Goal: Communication & Community: Share content

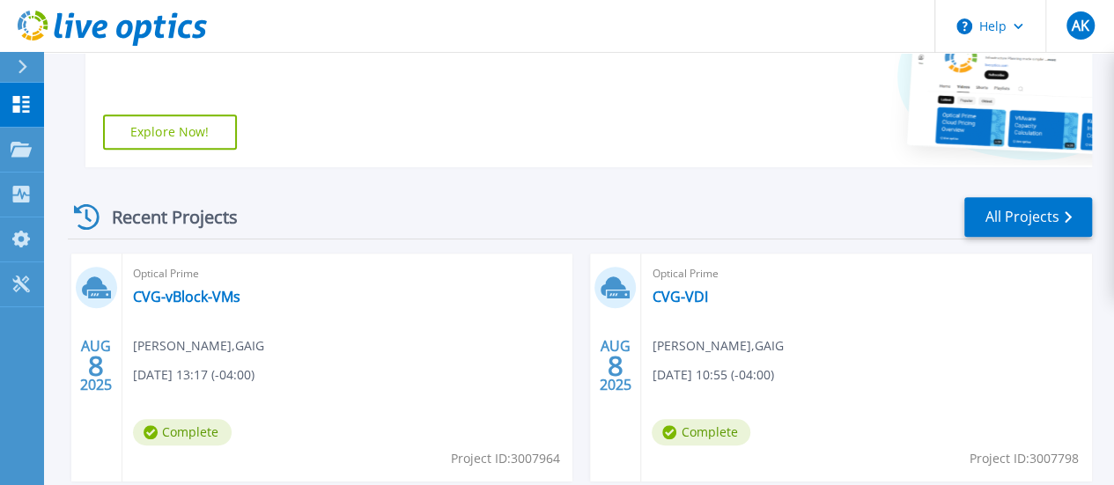
scroll to position [453, 0]
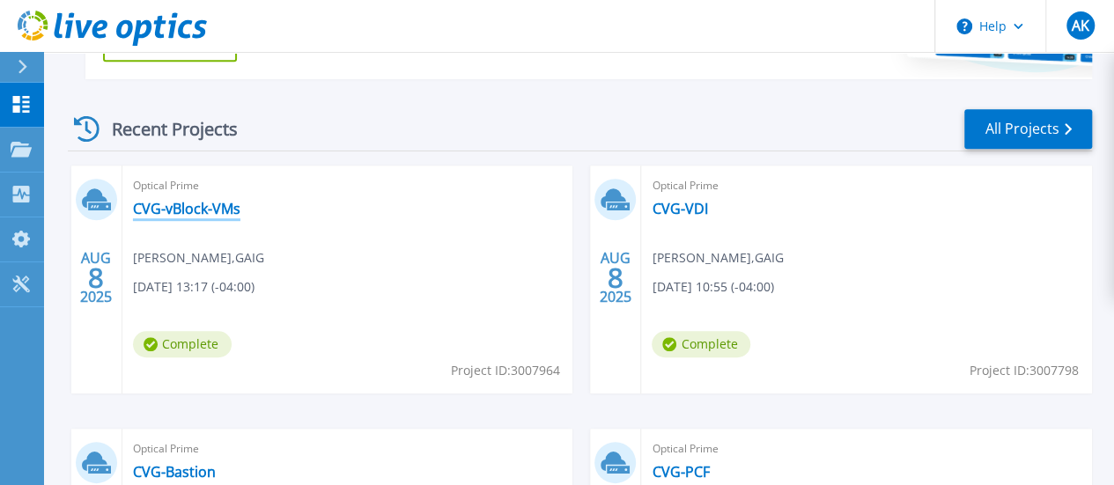
click at [174, 217] on link "CVG-vBlock-VMs" at bounding box center [186, 209] width 107 height 18
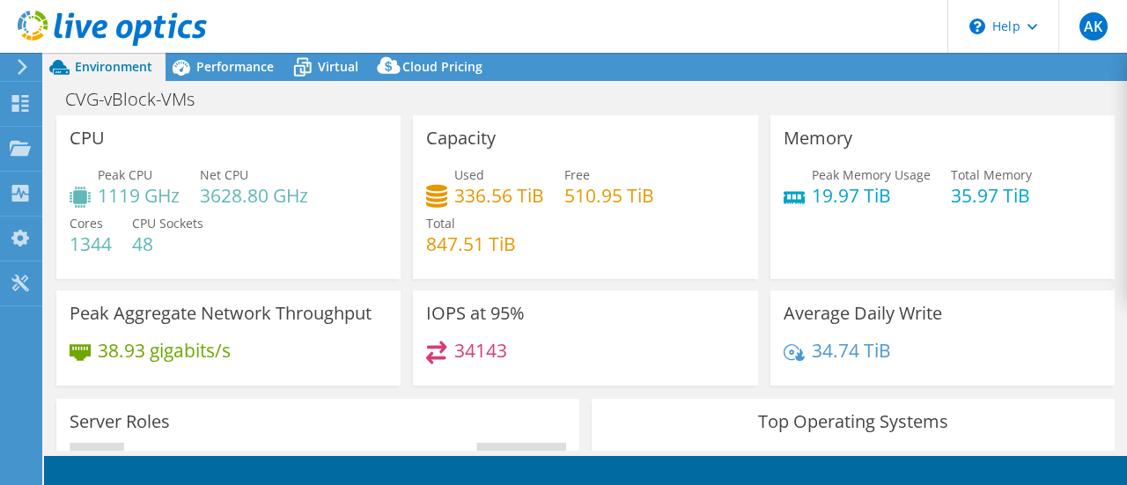
select select "USD"
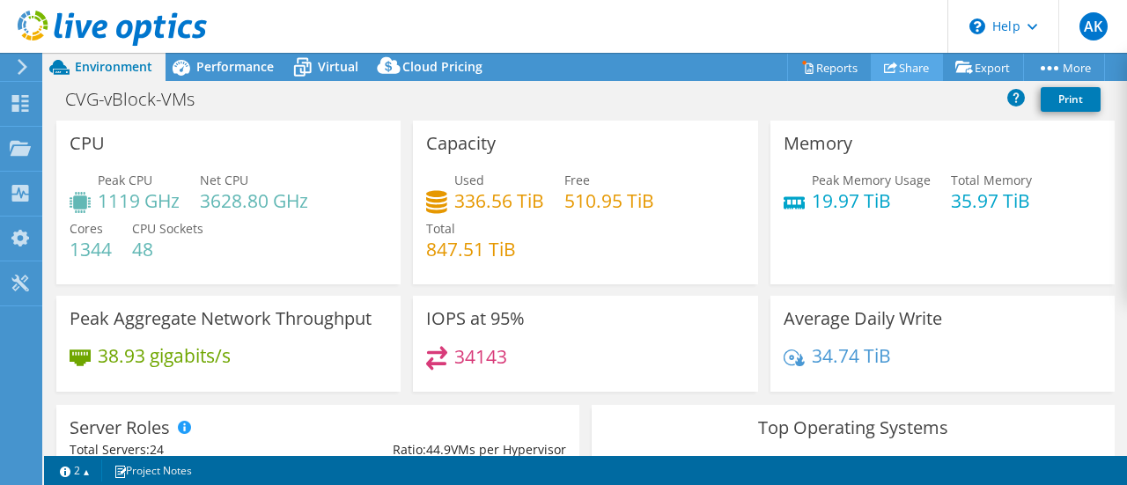
click at [905, 70] on link "Share" at bounding box center [907, 67] width 72 height 27
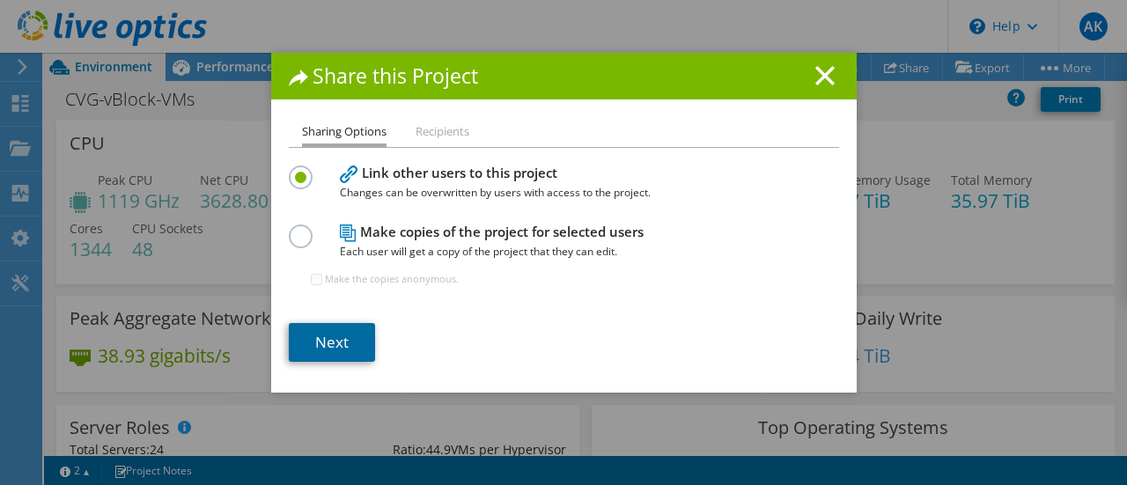
click at [330, 338] on link "Next" at bounding box center [332, 342] width 86 height 39
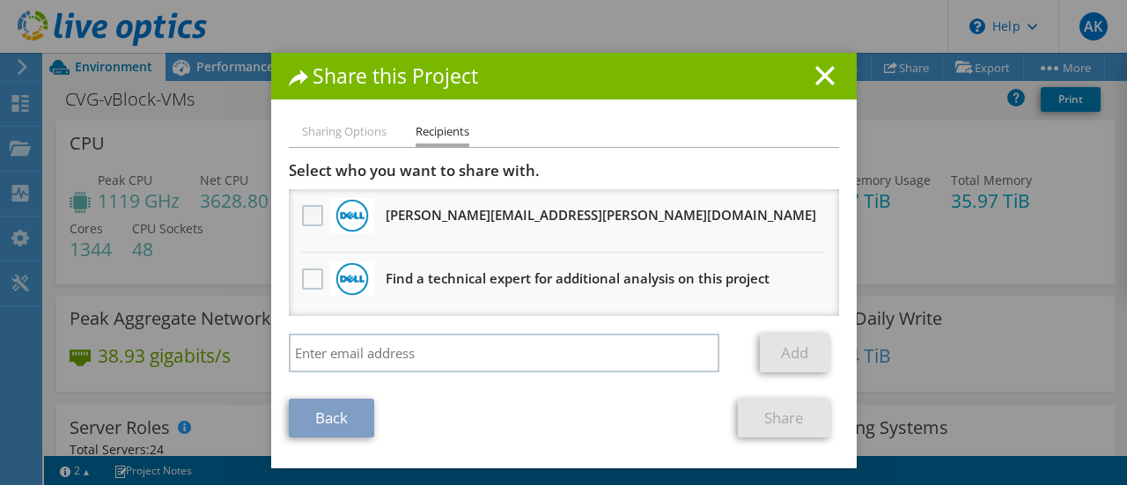
click at [302, 219] on label at bounding box center [315, 215] width 26 height 21
click at [0, 0] on input "checkbox" at bounding box center [0, 0] width 0 height 0
click at [780, 419] on link "Share" at bounding box center [784, 418] width 92 height 39
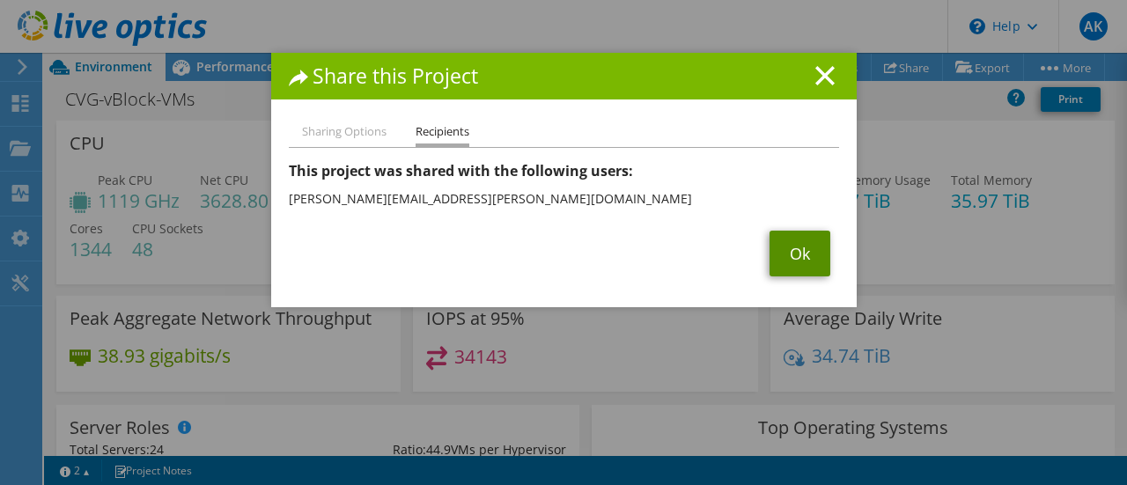
click at [792, 270] on link "Ok" at bounding box center [800, 254] width 61 height 46
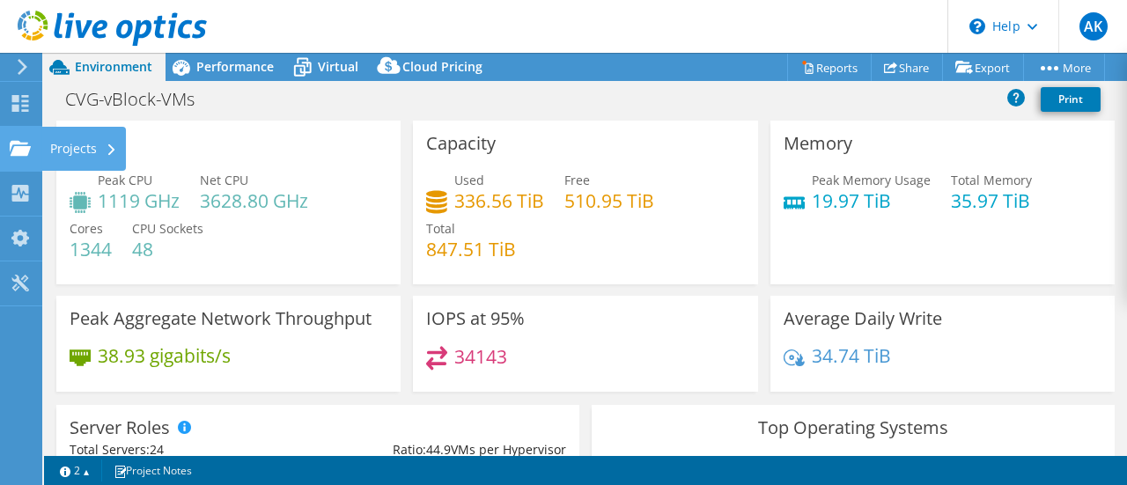
click at [57, 149] on div "Projects" at bounding box center [83, 149] width 85 height 44
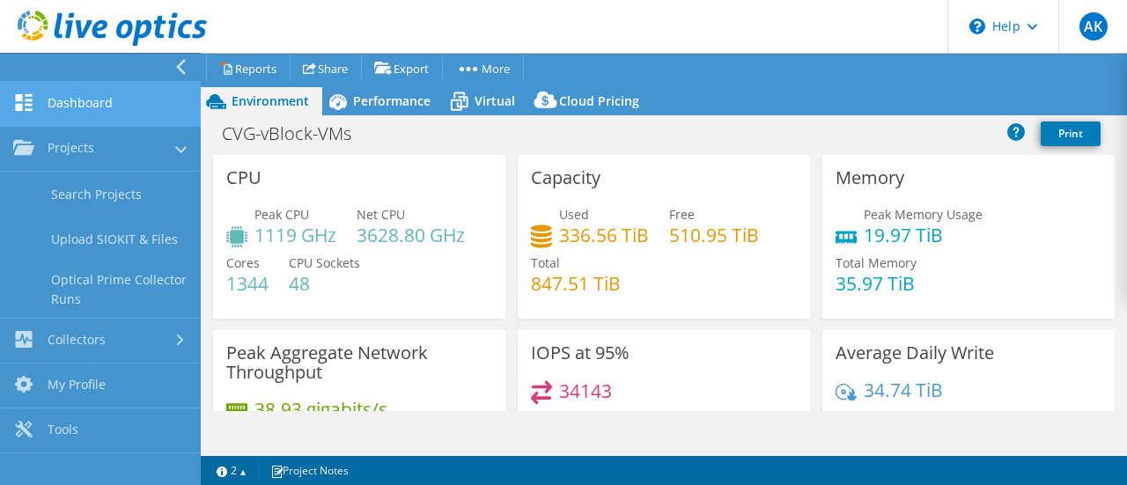
click at [71, 102] on link "Dashboard" at bounding box center [100, 104] width 201 height 45
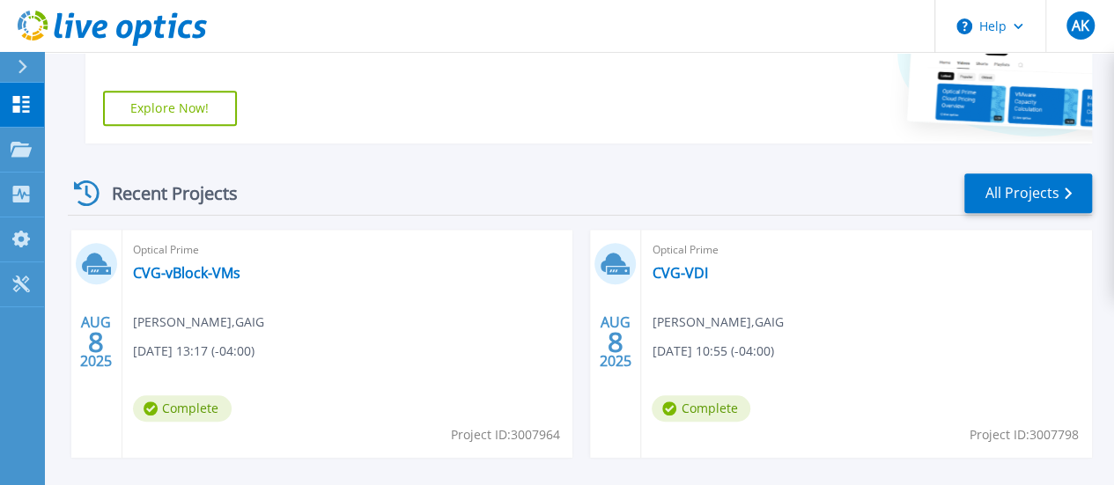
scroll to position [440, 0]
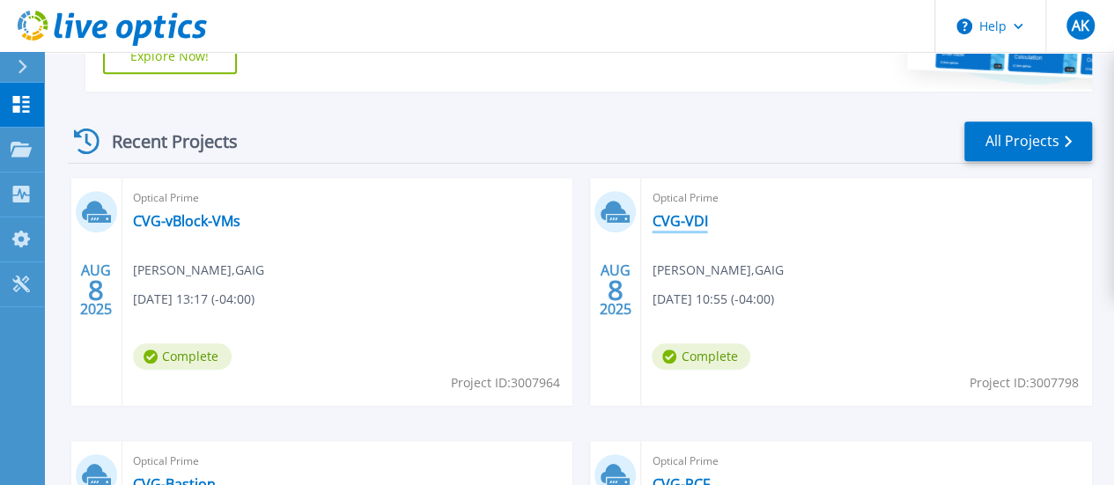
click at [652, 219] on link "CVG-VDI" at bounding box center [679, 221] width 55 height 18
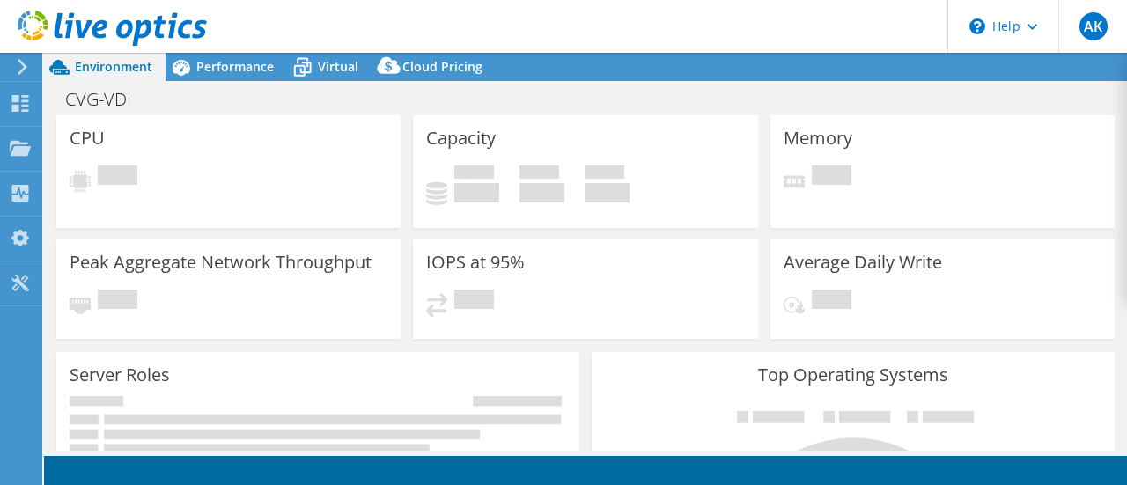
select select "USD"
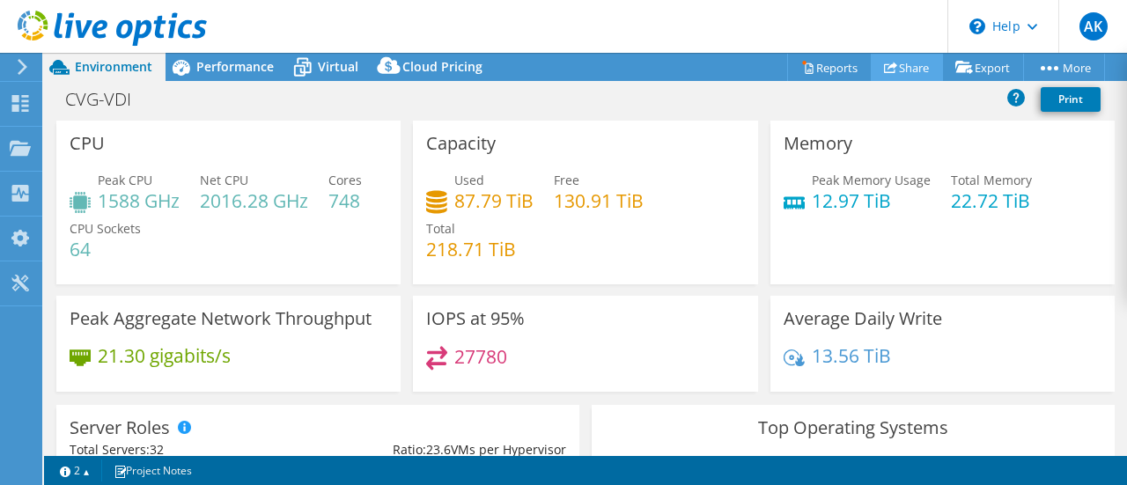
click at [888, 66] on link "Share" at bounding box center [907, 67] width 72 height 27
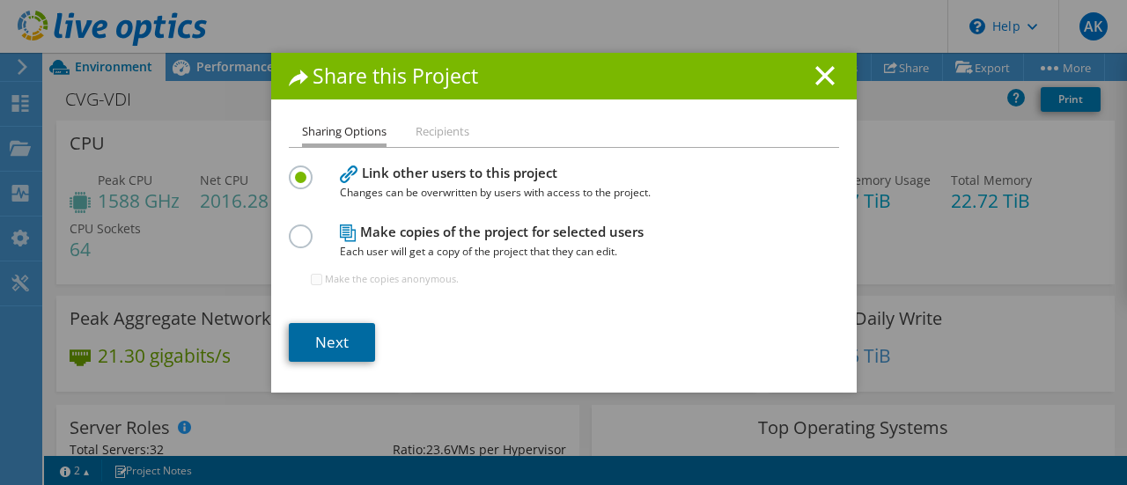
click at [339, 343] on link "Next" at bounding box center [332, 342] width 86 height 39
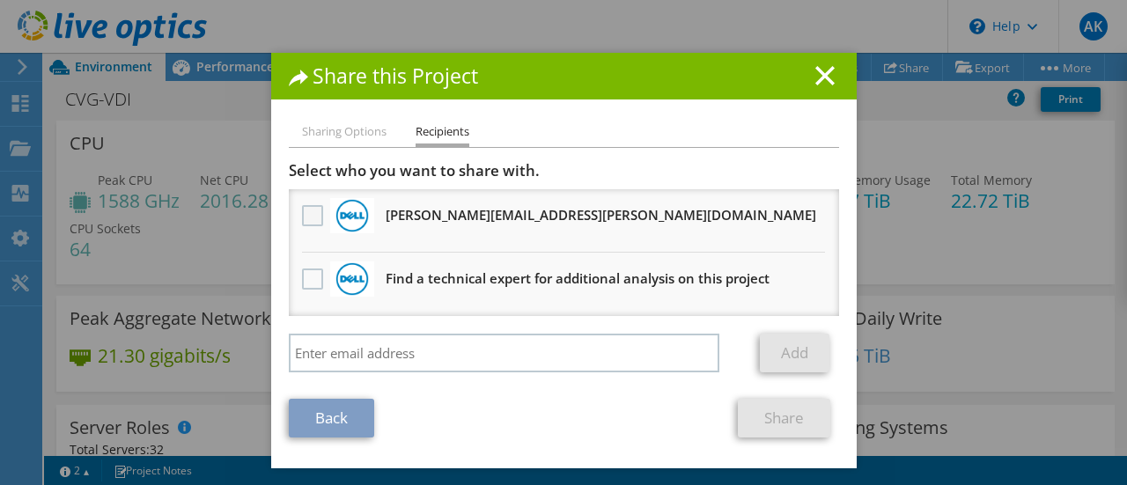
click at [302, 222] on label at bounding box center [315, 215] width 26 height 21
click at [0, 0] on input "checkbox" at bounding box center [0, 0] width 0 height 0
click at [773, 416] on link "Share" at bounding box center [784, 418] width 92 height 39
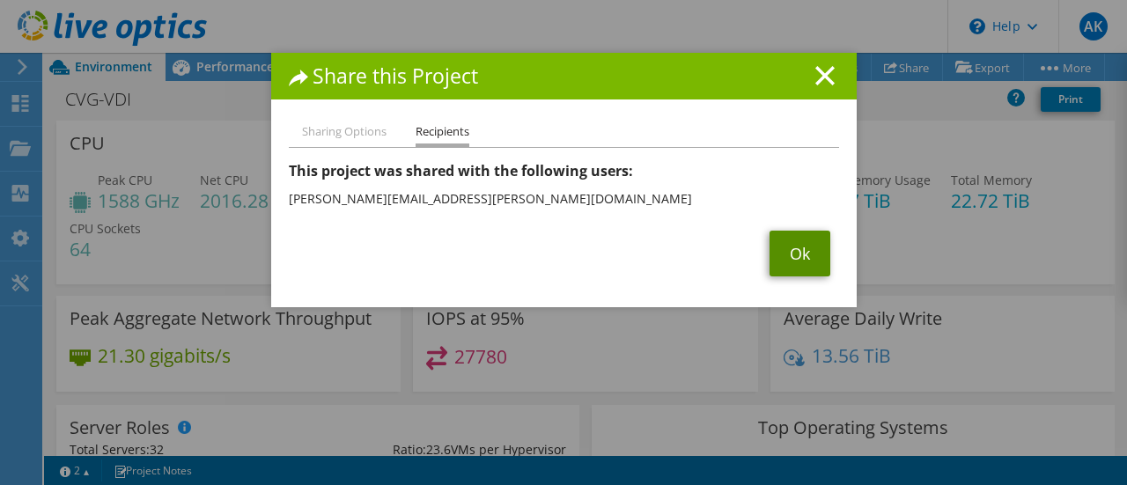
click at [793, 265] on link "Ok" at bounding box center [800, 254] width 61 height 46
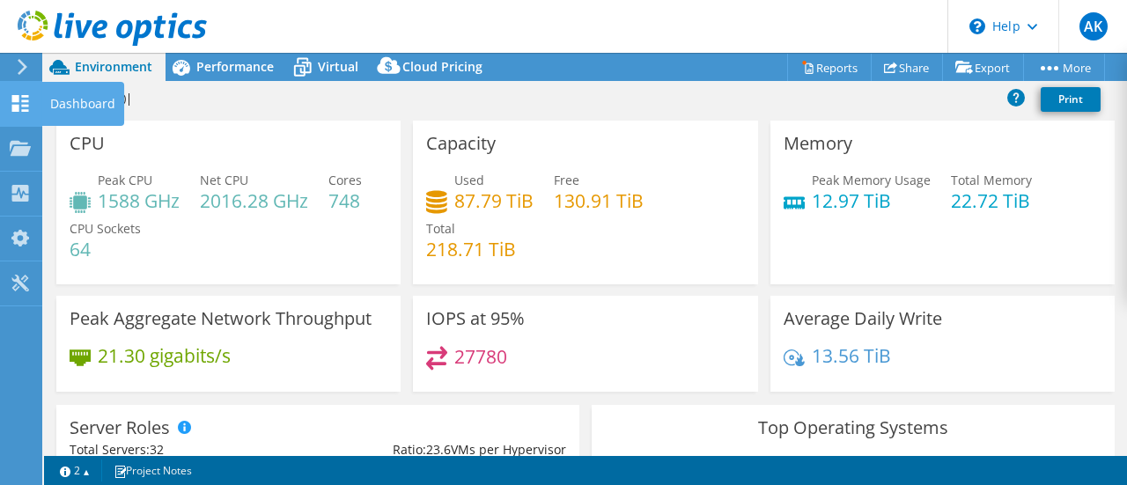
click at [49, 105] on div "Dashboard" at bounding box center [82, 104] width 83 height 44
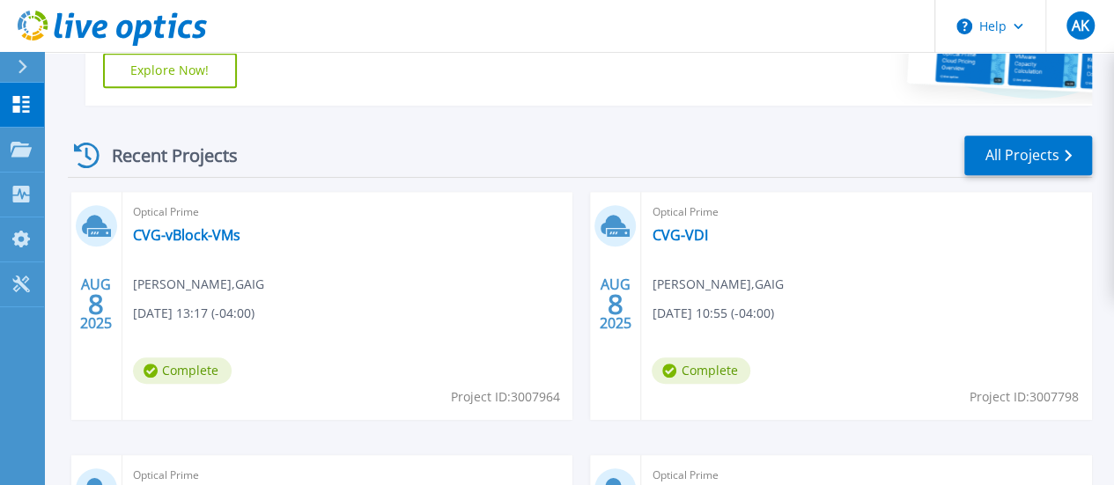
scroll to position [440, 0]
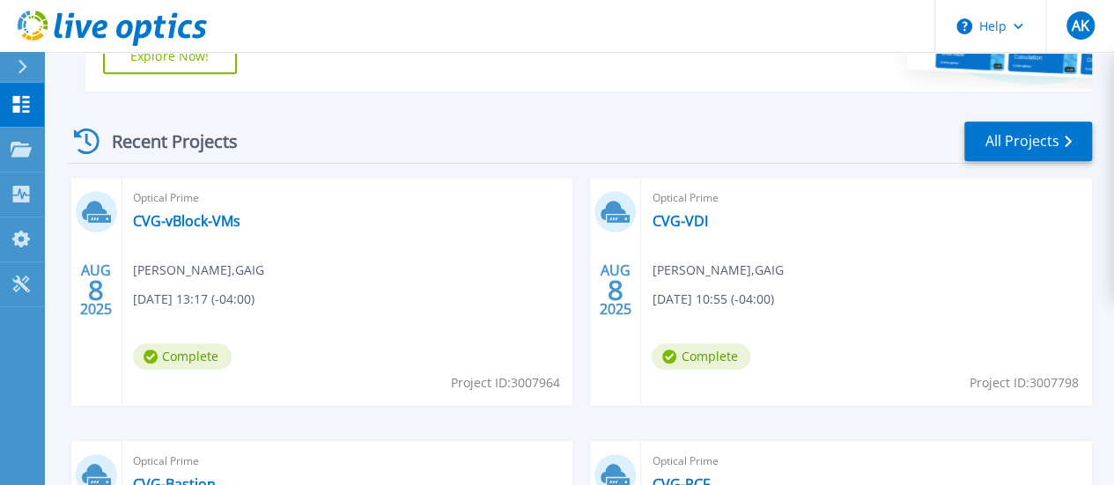
click at [216, 475] on link "CVG-Bastion" at bounding box center [174, 484] width 83 height 18
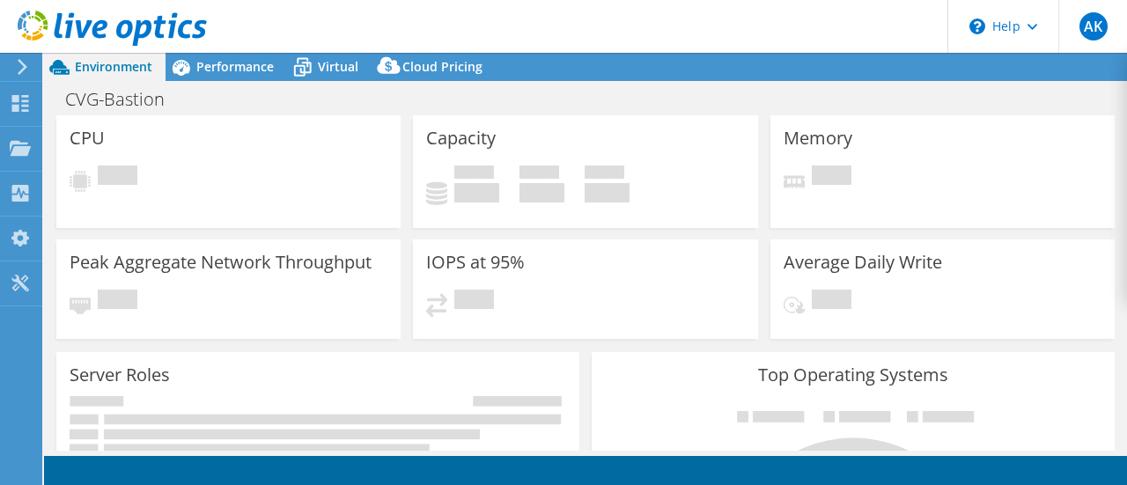
select select "USD"
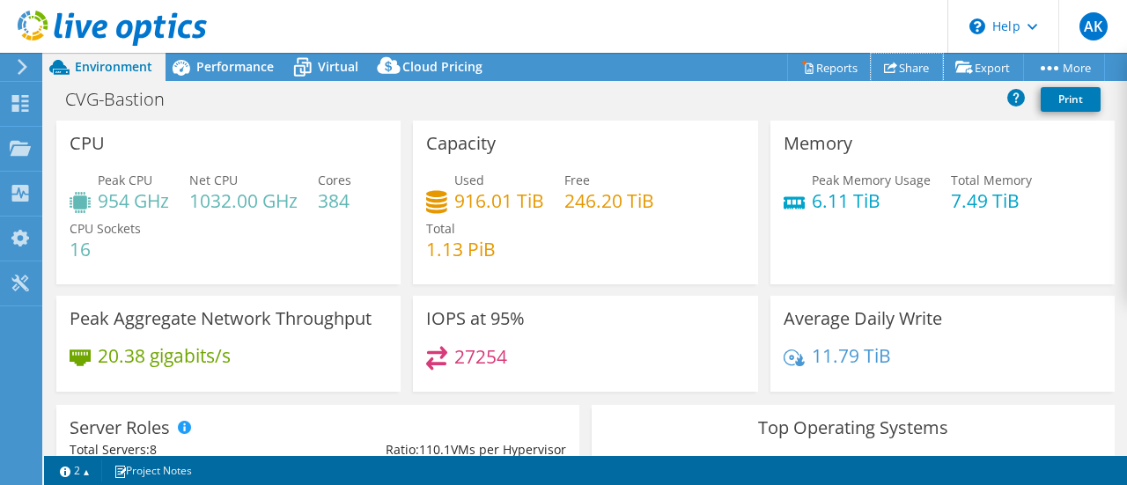
click at [884, 65] on use at bounding box center [890, 67] width 13 height 11
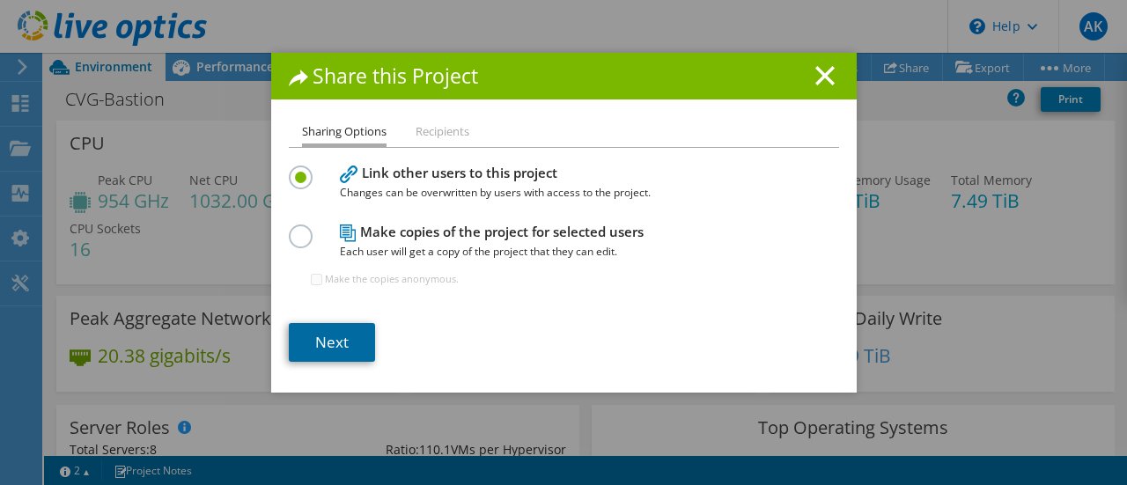
click at [303, 350] on link "Next" at bounding box center [332, 342] width 86 height 39
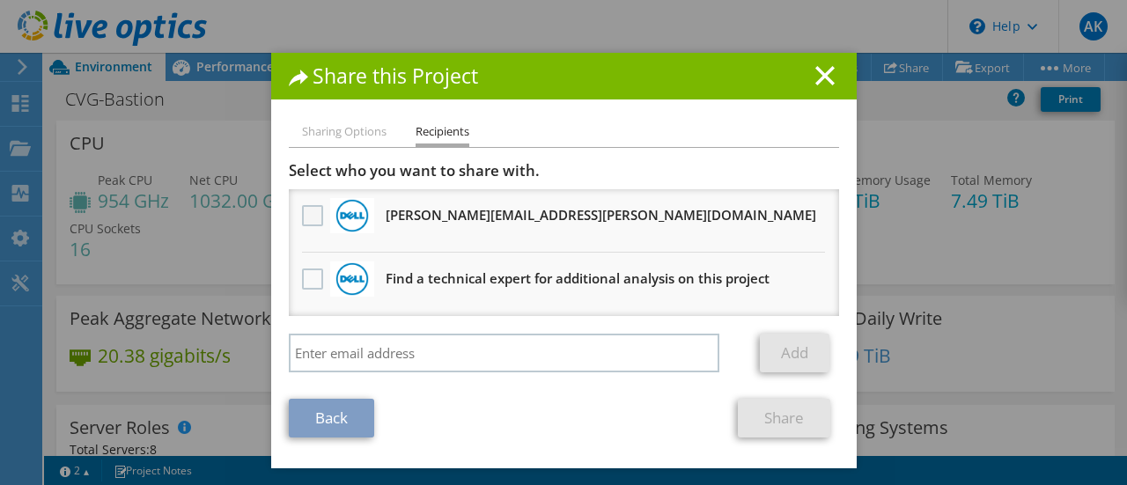
click at [302, 215] on label at bounding box center [315, 215] width 26 height 21
click at [0, 0] on input "checkbox" at bounding box center [0, 0] width 0 height 0
click at [772, 416] on link "Share" at bounding box center [784, 418] width 92 height 39
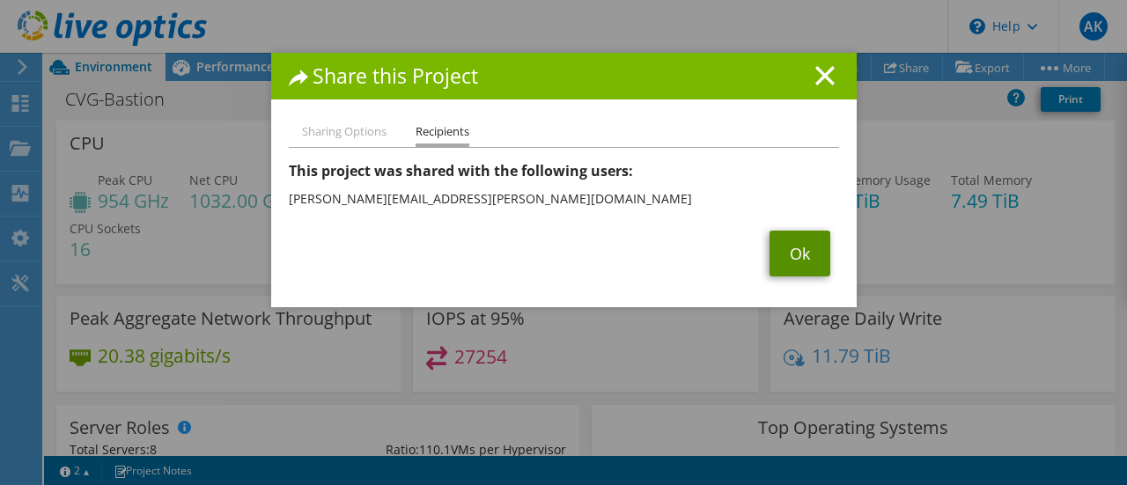
click at [770, 260] on link "Ok" at bounding box center [800, 254] width 61 height 46
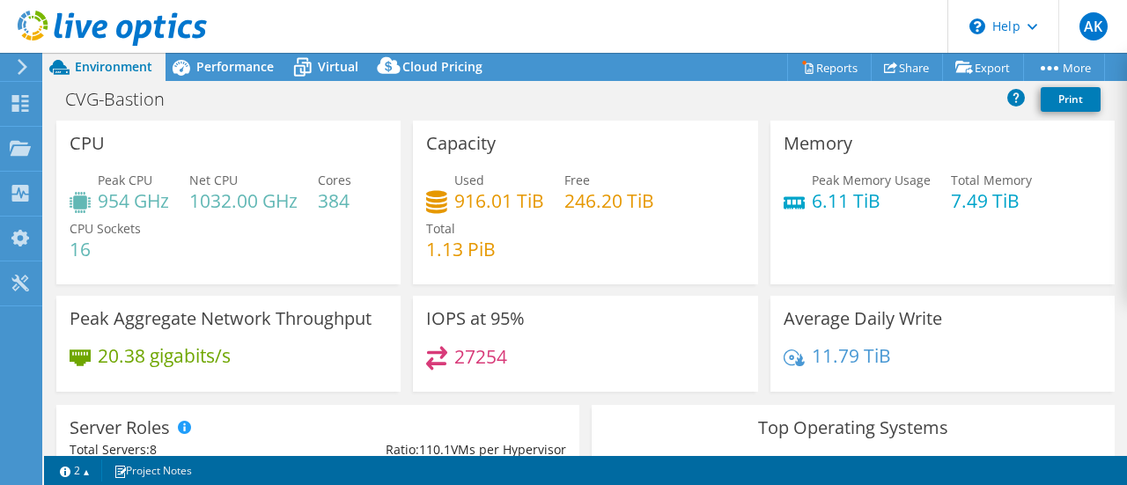
click at [21, 72] on use at bounding box center [23, 67] width 10 height 16
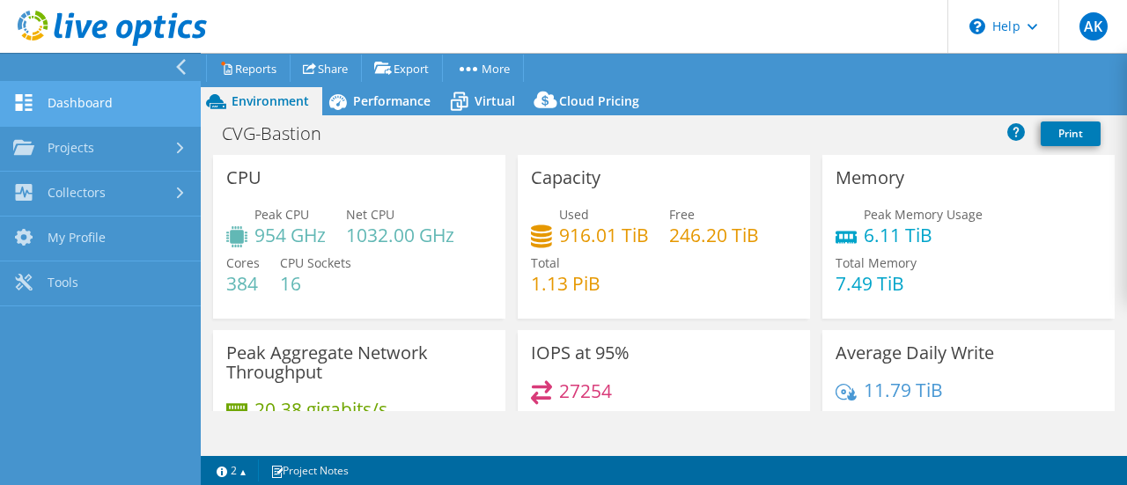
click at [91, 109] on link "Dashboard" at bounding box center [100, 104] width 201 height 45
